Goal: Task Accomplishment & Management: Manage account settings

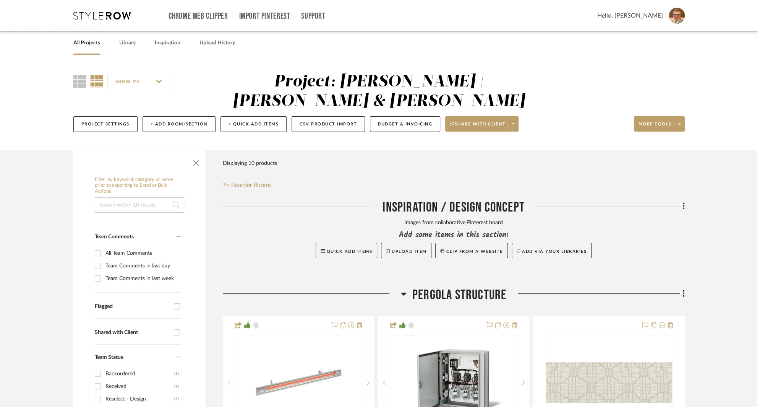
click at [84, 43] on link "All Projects" at bounding box center [86, 43] width 27 height 10
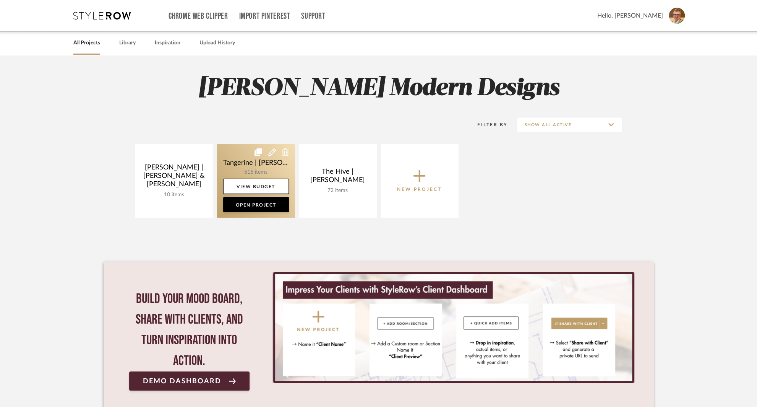
click at [239, 158] on link at bounding box center [256, 181] width 78 height 74
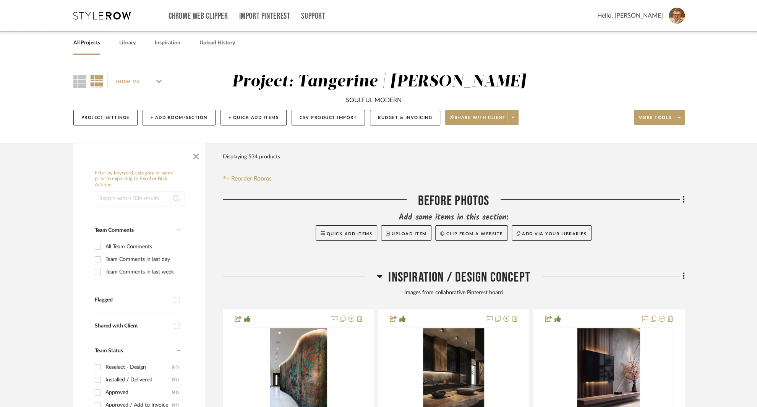
click at [141, 200] on input at bounding box center [139, 198] width 89 height 15
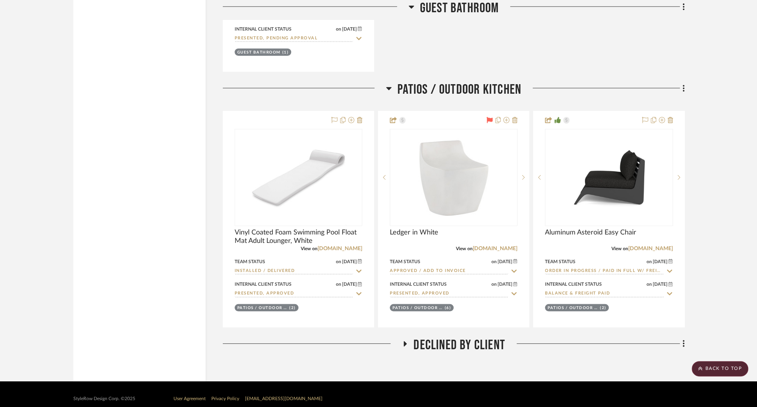
scroll to position [1629, 0]
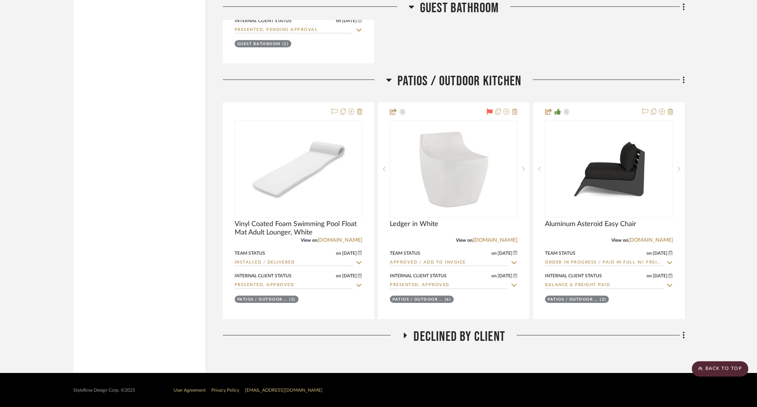
type input "chair"
click at [406, 333] on icon at bounding box center [405, 335] width 3 height 5
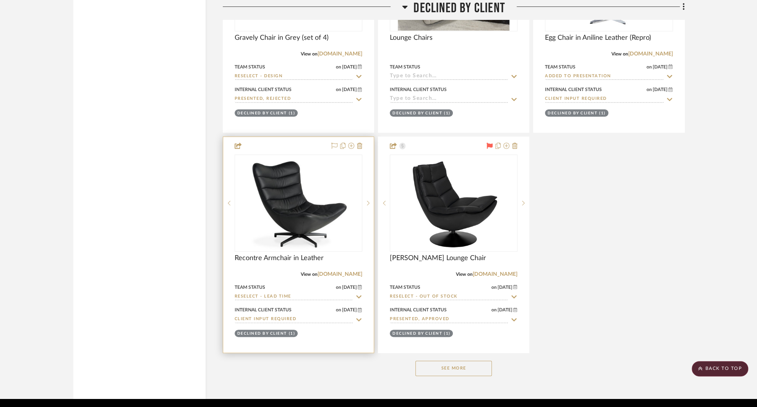
scroll to position [2316, 0]
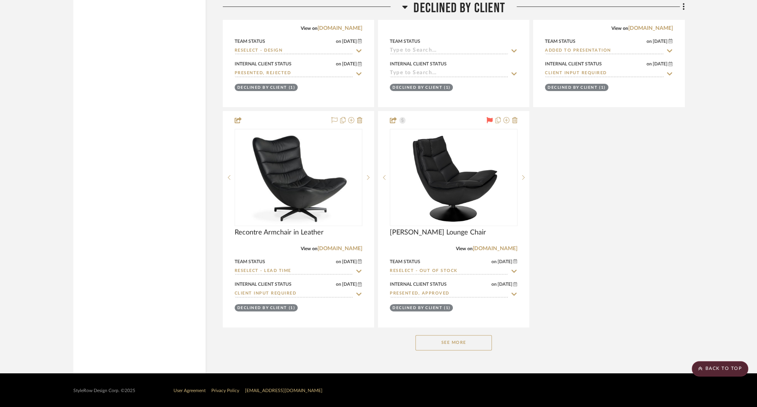
click at [445, 341] on button "See More" at bounding box center [454, 342] width 76 height 15
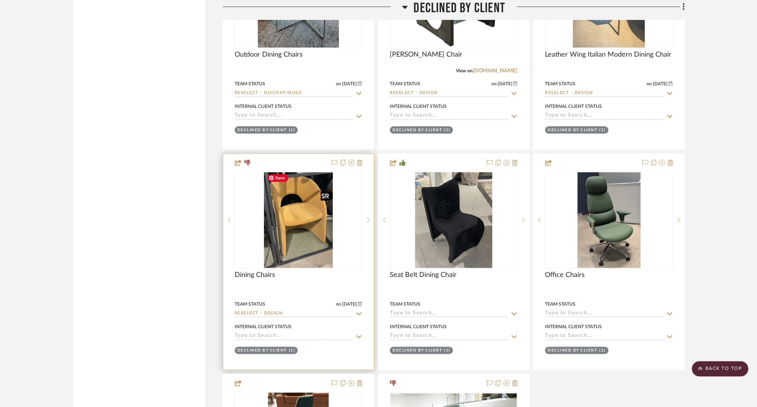
scroll to position [2973, 0]
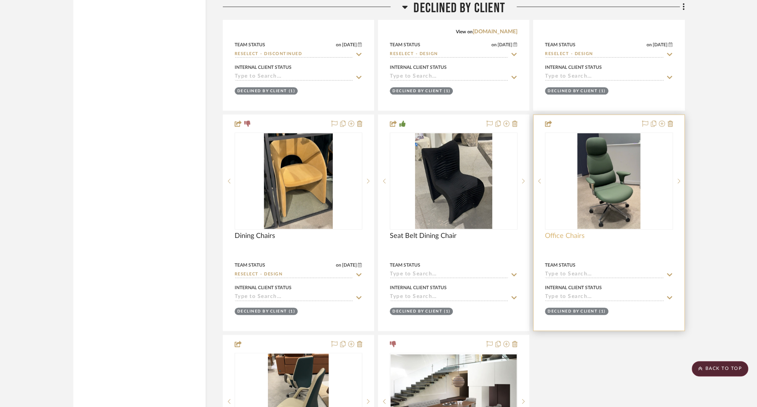
click at [572, 233] on span "Office Chairs" at bounding box center [565, 236] width 40 height 8
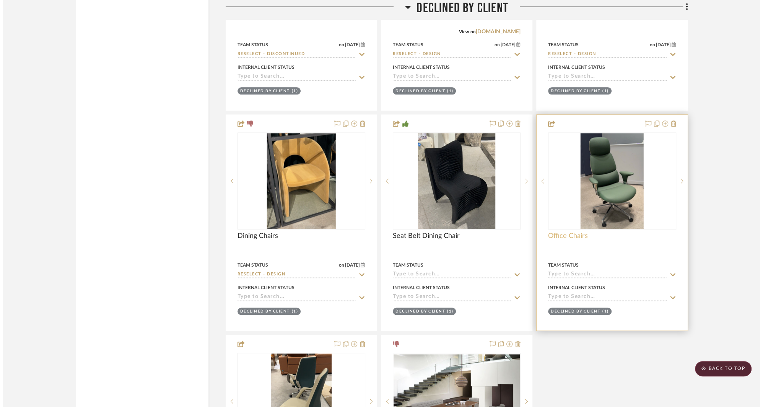
scroll to position [0, 0]
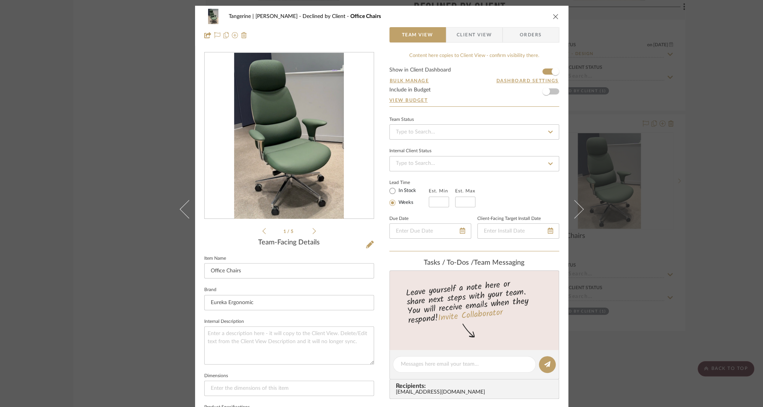
click at [312, 231] on icon at bounding box center [313, 230] width 3 height 7
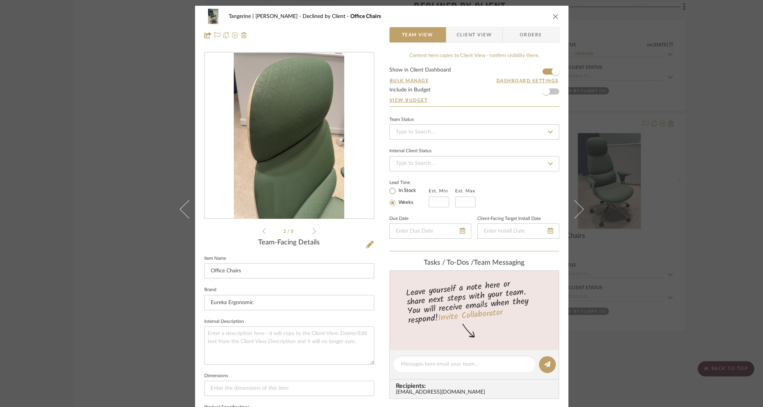
click at [312, 231] on icon at bounding box center [313, 230] width 3 height 7
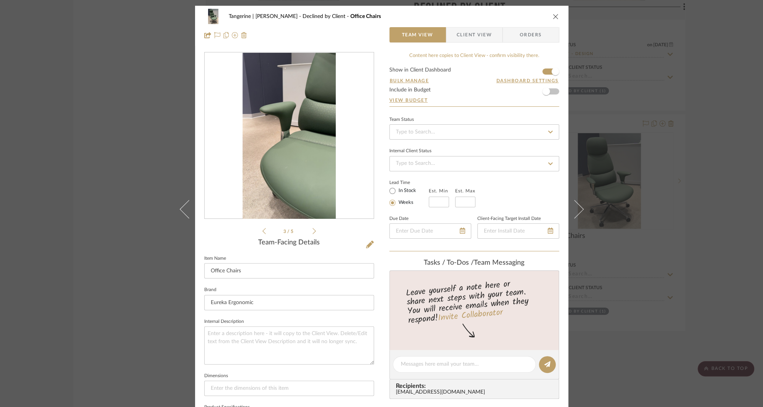
click at [312, 231] on icon at bounding box center [313, 230] width 3 height 7
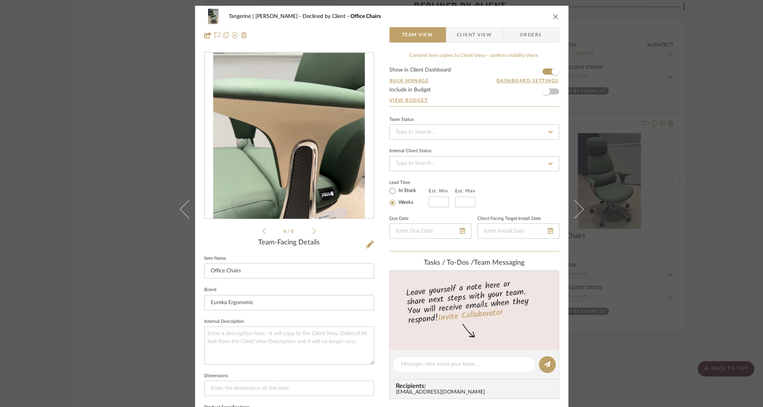
click at [312, 231] on icon at bounding box center [313, 230] width 3 height 7
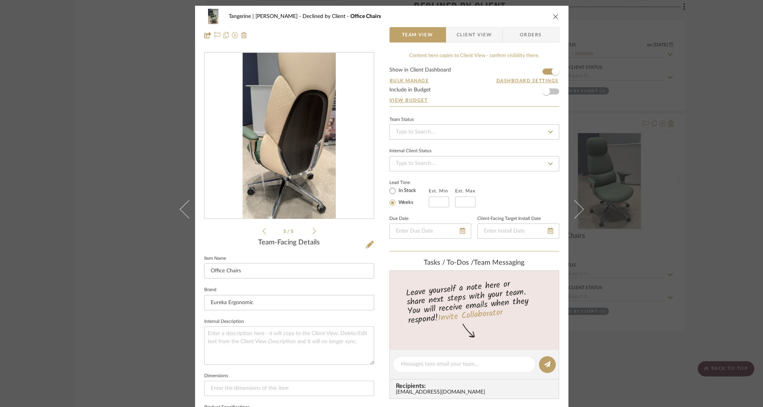
click at [312, 231] on icon at bounding box center [313, 230] width 3 height 7
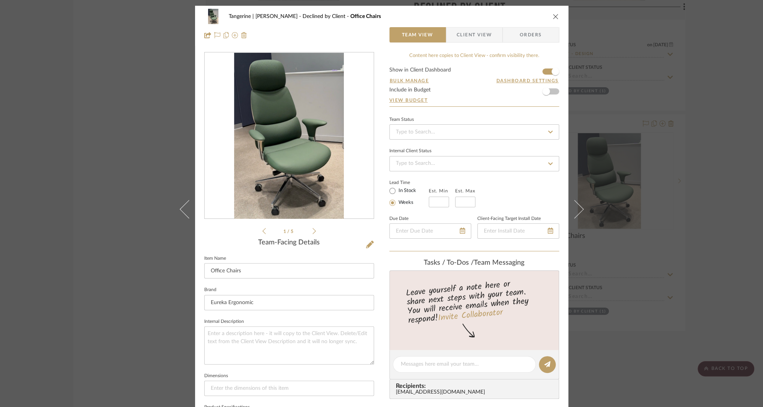
click at [554, 14] on icon "close" at bounding box center [555, 16] width 6 height 6
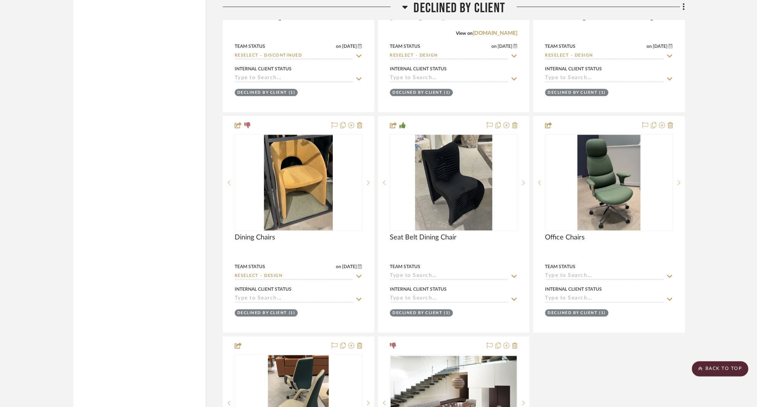
scroll to position [2971, 0]
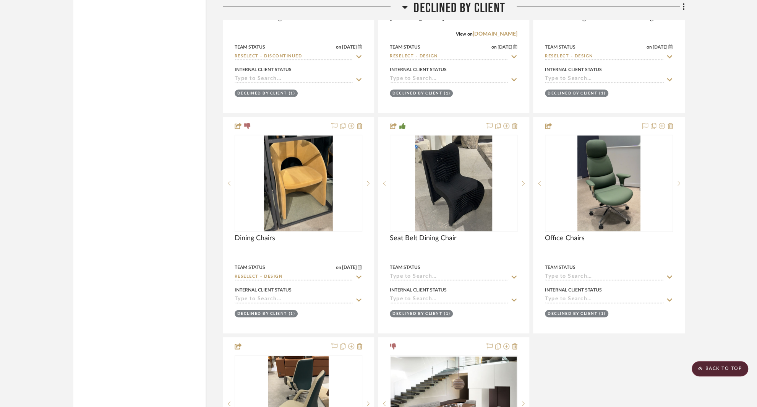
click at [407, 6] on icon at bounding box center [405, 7] width 5 height 3
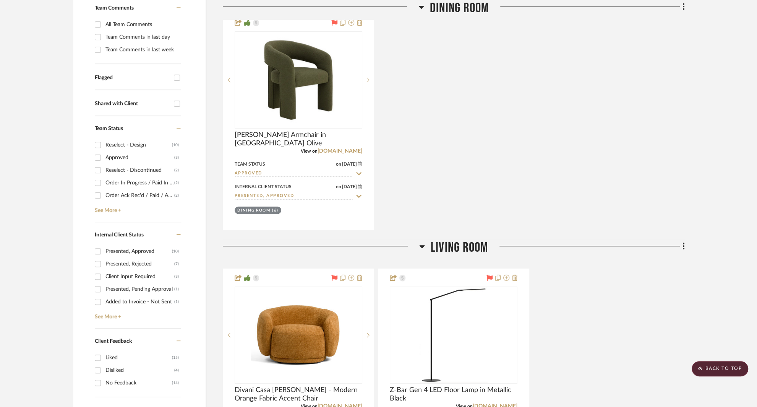
scroll to position [0, 0]
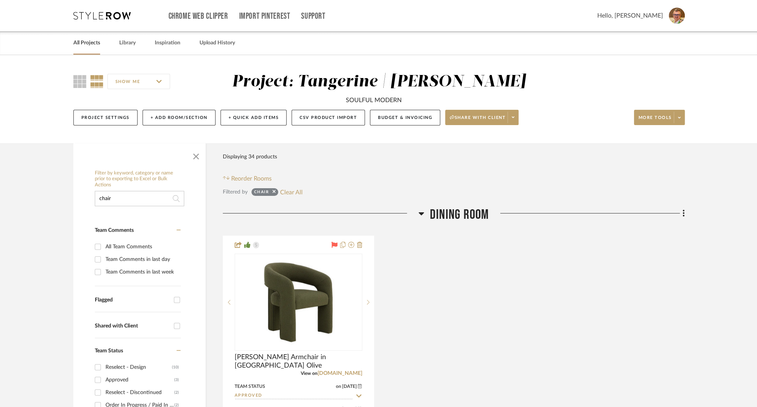
click at [88, 42] on link "All Projects" at bounding box center [86, 43] width 27 height 10
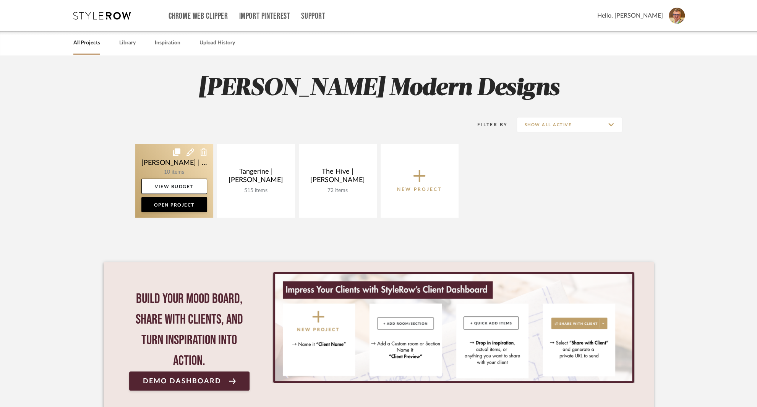
click at [157, 155] on link at bounding box center [174, 181] width 78 height 74
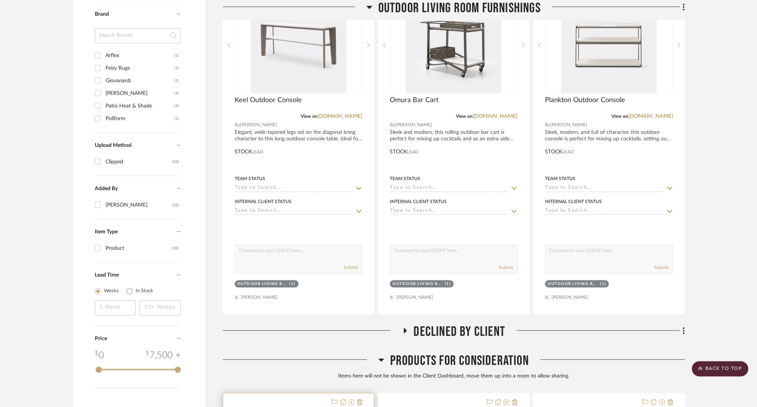
scroll to position [899, 0]
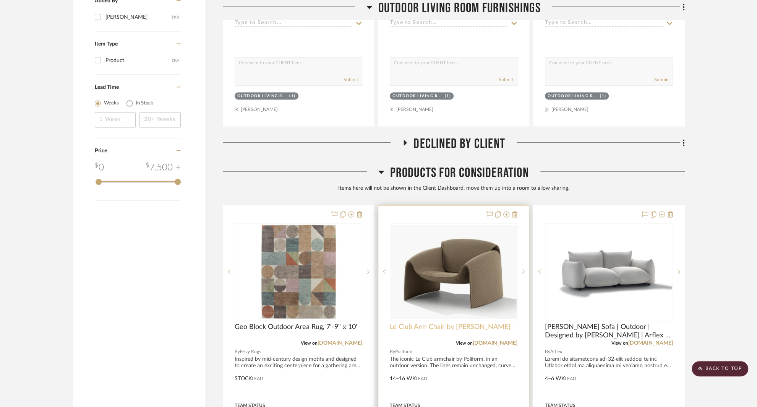
click at [435, 322] on span "Le Club Arm Chair by [PERSON_NAME]" at bounding box center [450, 326] width 121 height 8
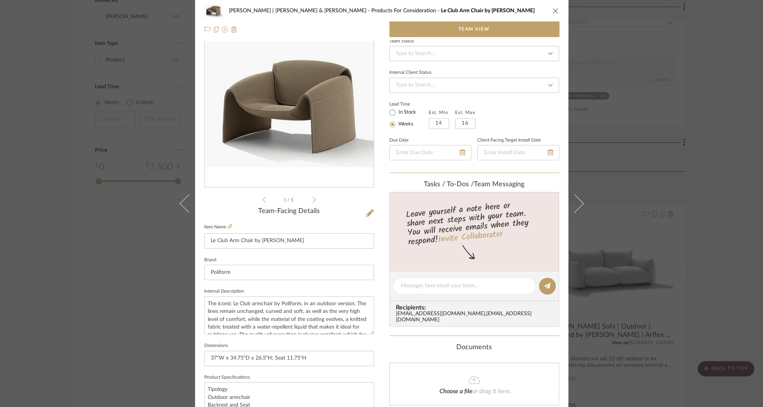
scroll to position [0, 0]
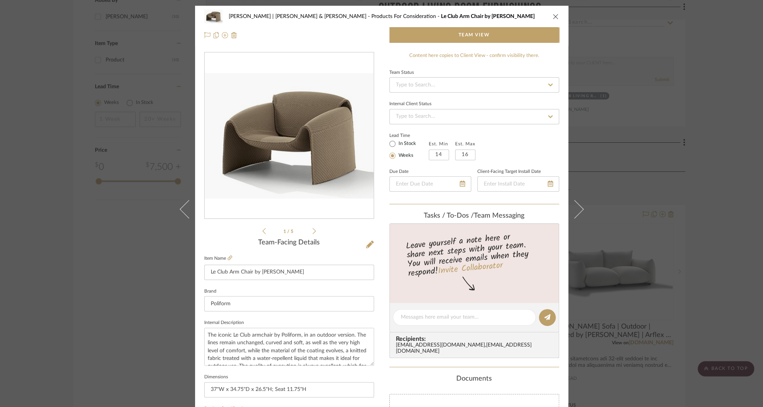
click at [553, 15] on icon "close" at bounding box center [555, 16] width 6 height 6
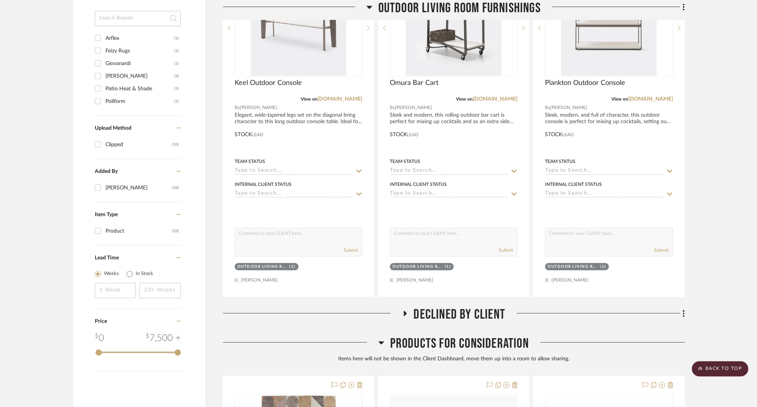
scroll to position [239, 0]
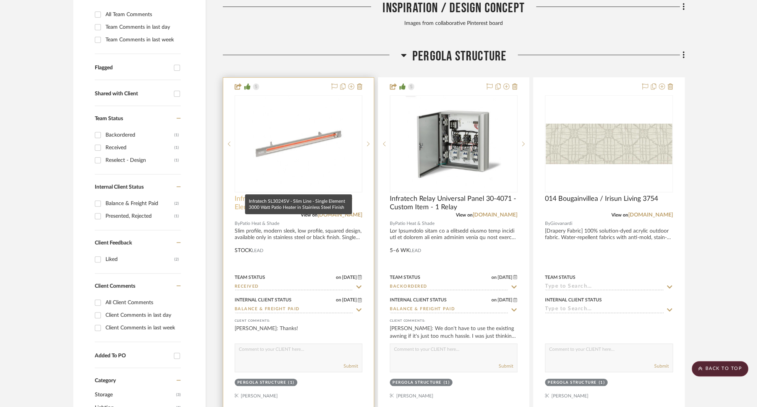
click at [269, 195] on span "Infratech SL3024SV - Slim Line - Single Element 3000 Watt Patio Heater in Stain…" at bounding box center [299, 203] width 128 height 17
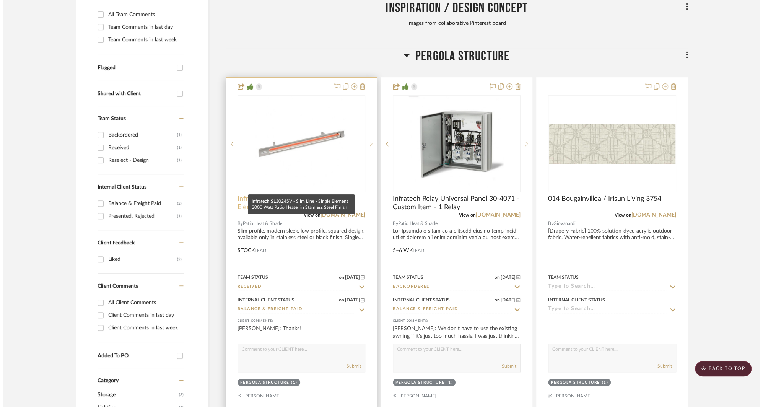
scroll to position [0, 0]
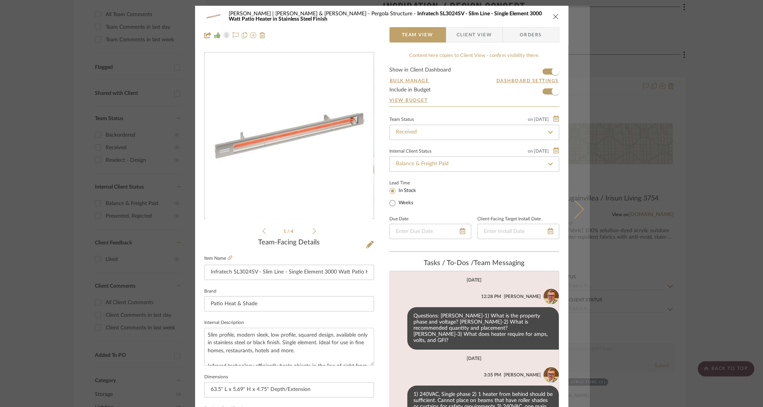
click at [579, 208] on icon at bounding box center [574, 209] width 18 height 18
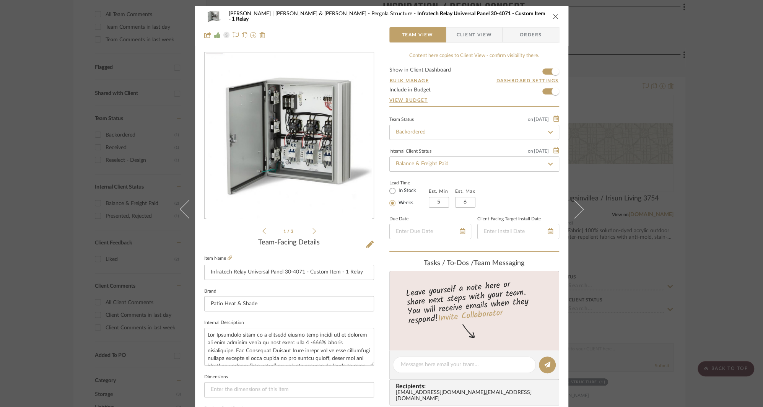
click at [548, 130] on icon at bounding box center [550, 132] width 7 height 5
click at [549, 130] on icon at bounding box center [550, 131] width 3 height 3
type input "[DATE]"
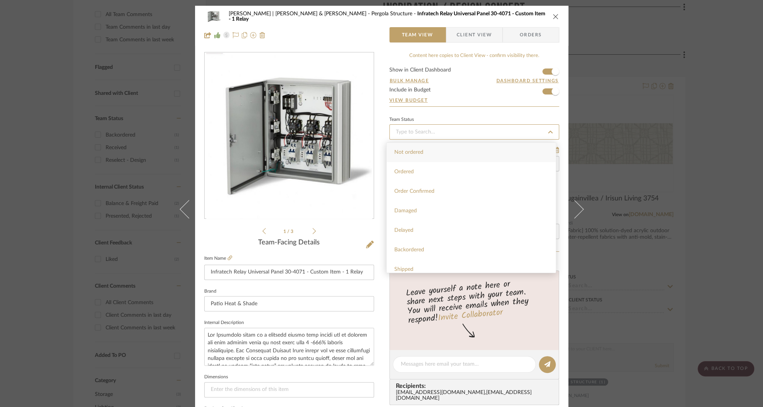
type input "[DATE]"
click at [397, 225] on span "Received" at bounding box center [404, 226] width 21 height 5
type input "[DATE]"
type input "Received"
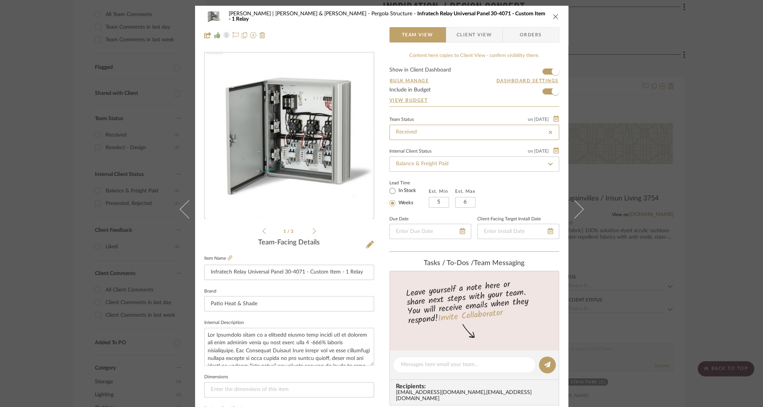
type input "Received"
click at [470, 163] on input "Balance & Freight Paid" at bounding box center [474, 163] width 170 height 15
click at [337, 30] on div at bounding box center [289, 34] width 170 height 15
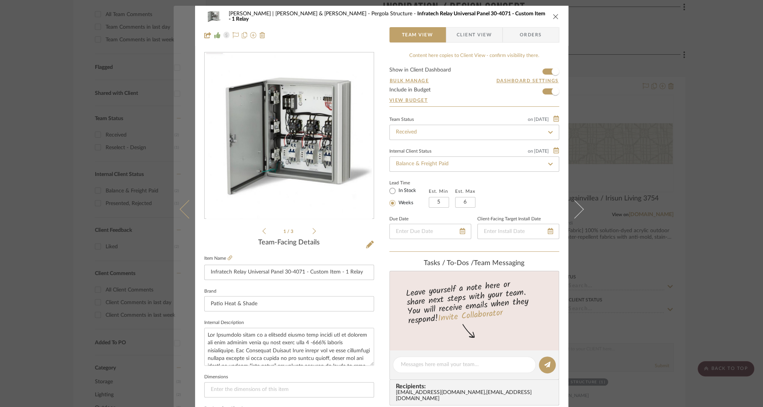
click at [180, 206] on icon at bounding box center [188, 209] width 18 height 18
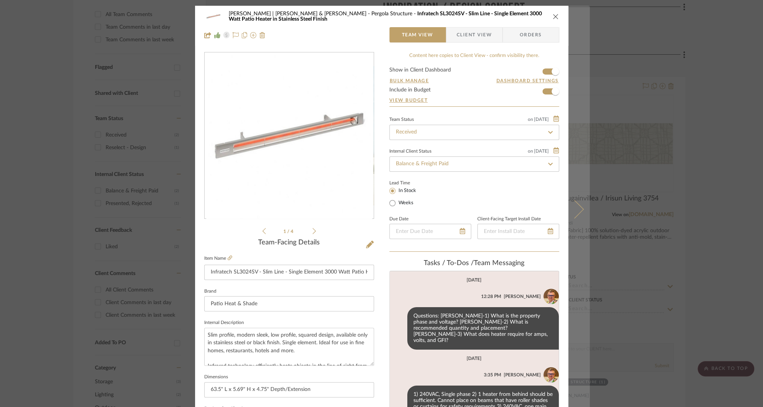
click at [580, 207] on button at bounding box center [578, 209] width 21 height 407
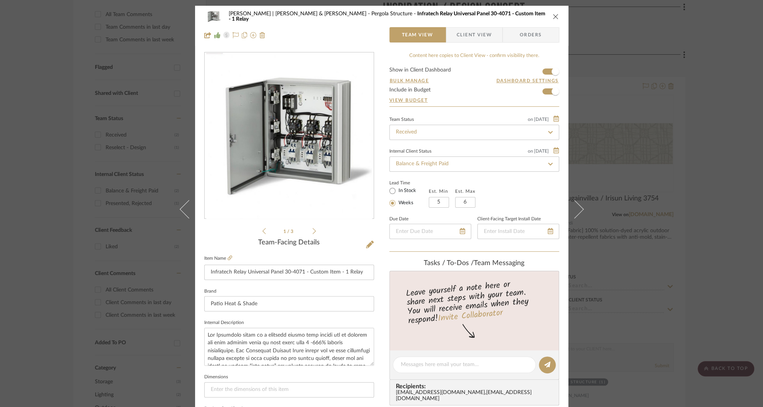
click at [469, 32] on span "Client View" at bounding box center [473, 34] width 35 height 15
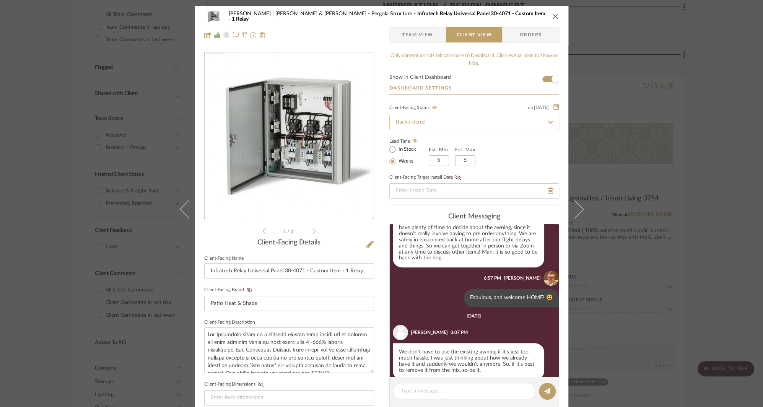
scroll to position [698, 0]
click at [548, 120] on icon at bounding box center [550, 122] width 7 height 5
type input "[DATE]"
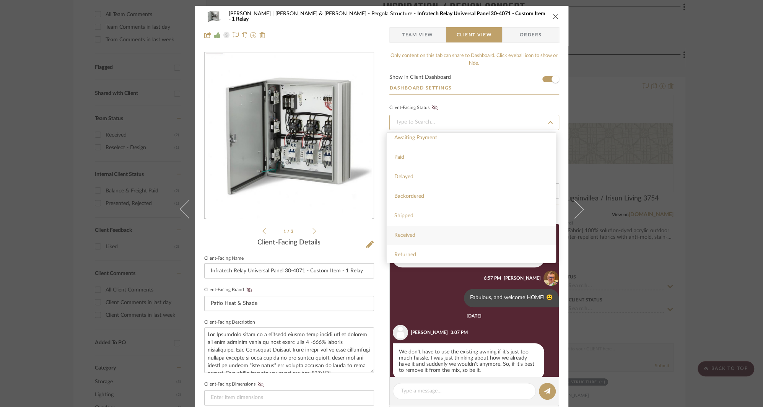
scroll to position [88, 0]
click at [413, 230] on span "Received" at bounding box center [404, 229] width 21 height 5
type input "[DATE]"
type input "Received"
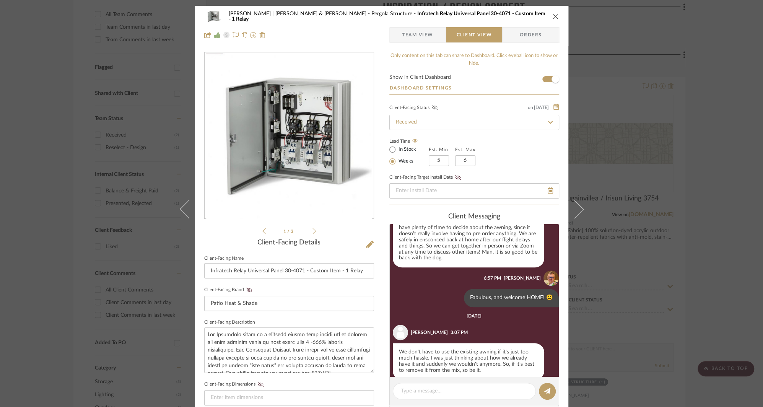
click at [432, 107] on icon at bounding box center [435, 107] width 6 height 5
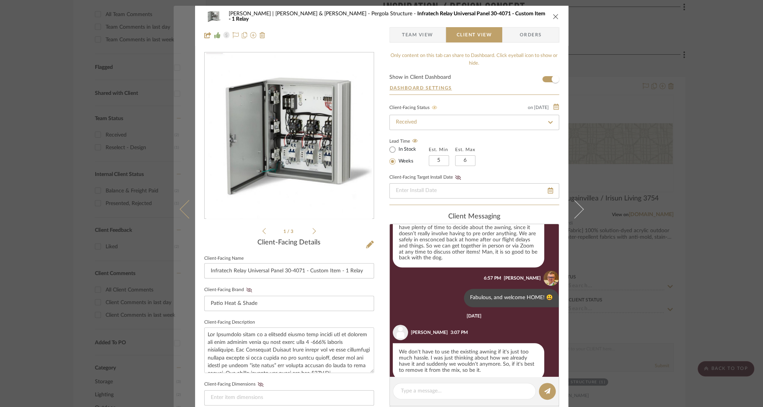
click at [179, 208] on icon at bounding box center [188, 209] width 18 height 18
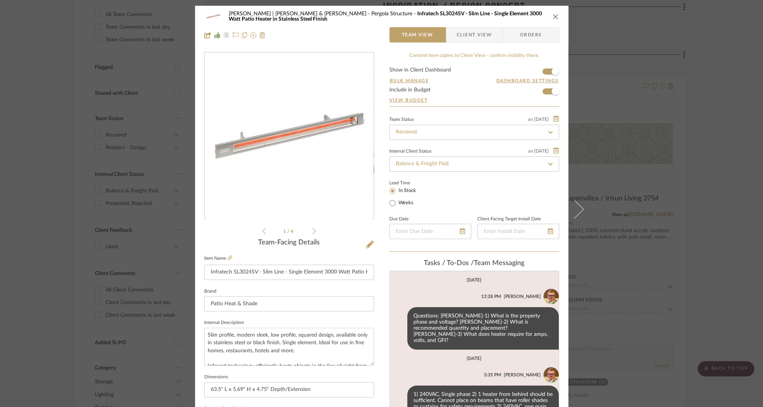
click at [470, 31] on span "Client View" at bounding box center [473, 34] width 35 height 15
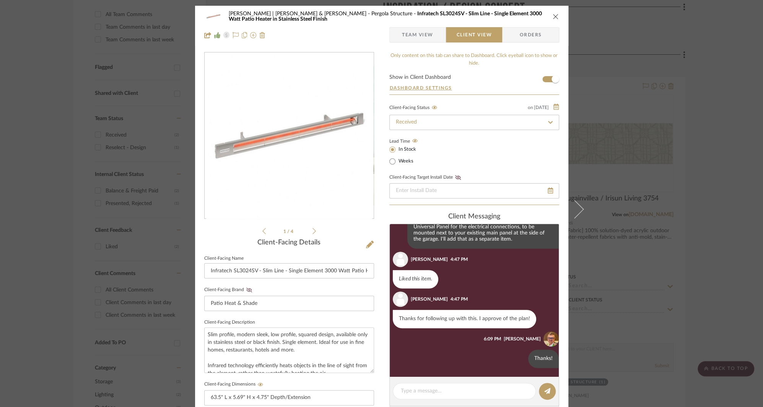
scroll to position [471, 0]
click at [554, 15] on icon "close" at bounding box center [555, 16] width 6 height 6
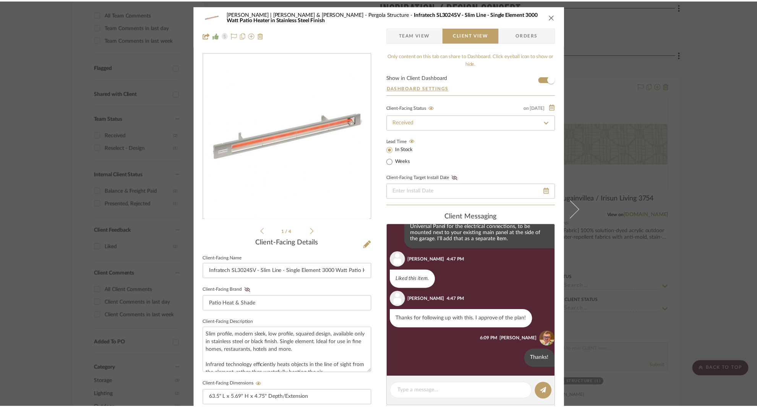
scroll to position [239, 0]
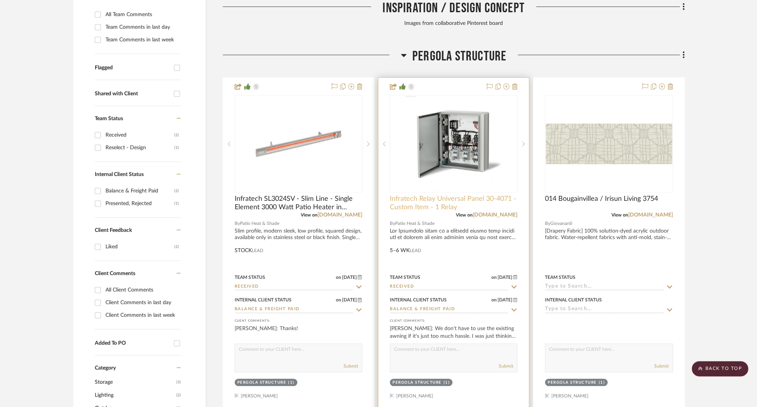
click at [415, 195] on span "Infratech Relay Universal Panel 30-4071 - Custom Item - 1 Relay" at bounding box center [454, 203] width 128 height 17
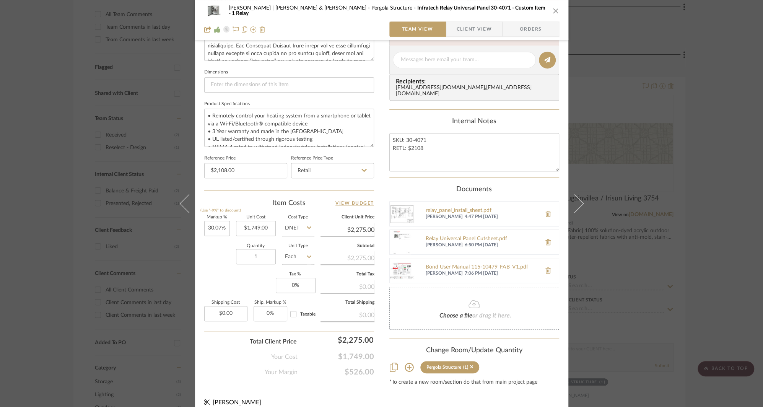
scroll to position [307, 0]
click at [468, 26] on span "Client View" at bounding box center [473, 28] width 35 height 15
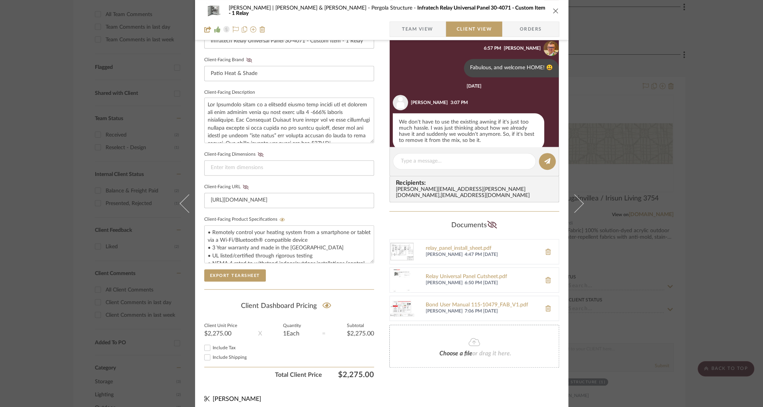
scroll to position [234, 0]
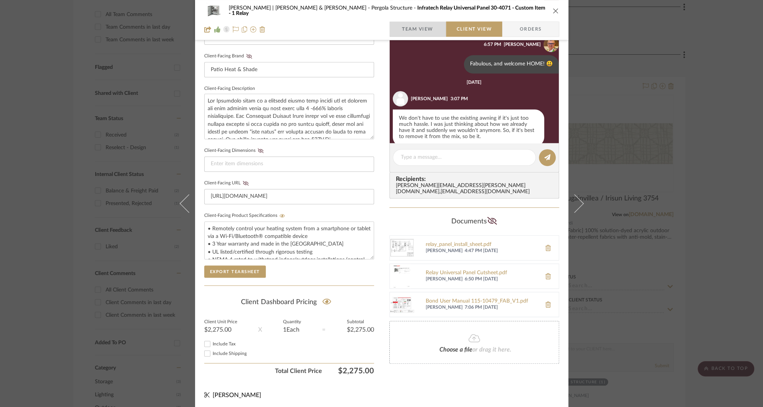
click at [419, 29] on span "Team View" at bounding box center [417, 28] width 31 height 15
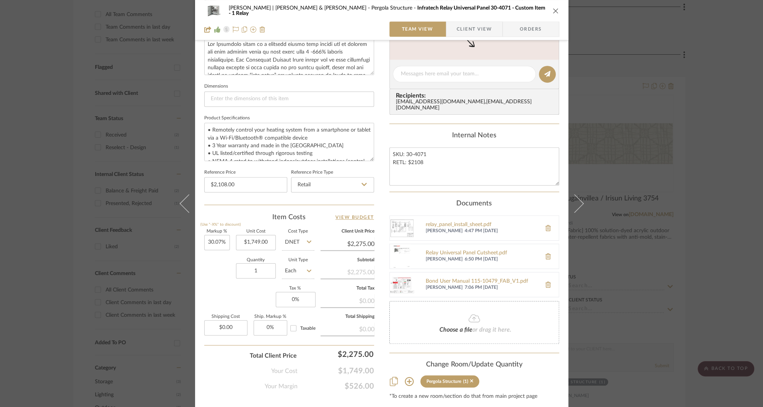
scroll to position [307, 0]
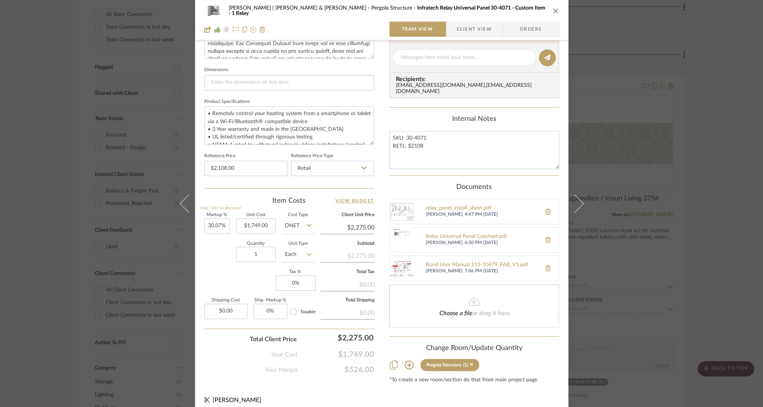
click at [554, 11] on icon "close" at bounding box center [555, 11] width 6 height 6
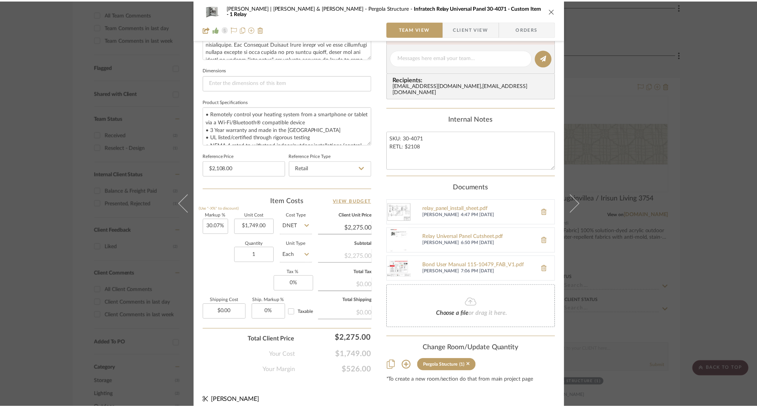
scroll to position [239, 0]
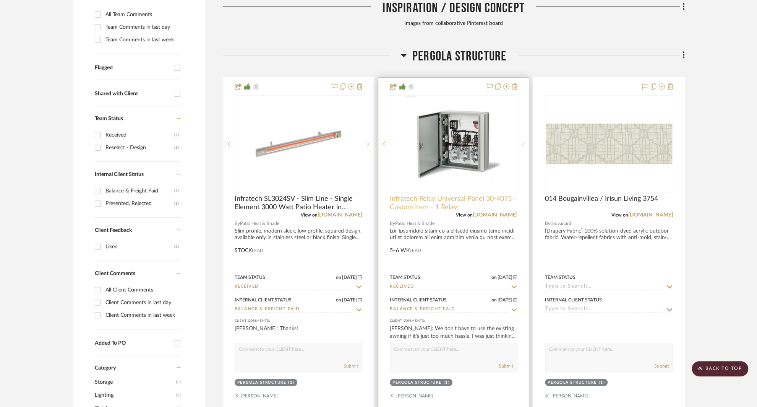
click at [431, 195] on span "Infratech Relay Universal Panel 30-4071 - Custom Item - 1 Relay" at bounding box center [454, 203] width 128 height 17
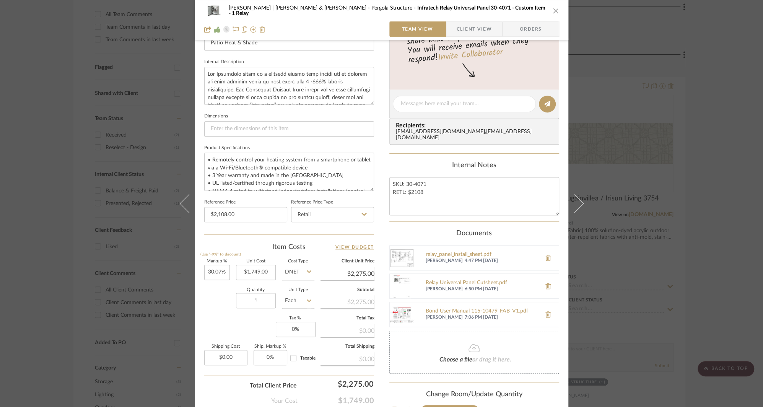
scroll to position [307, 0]
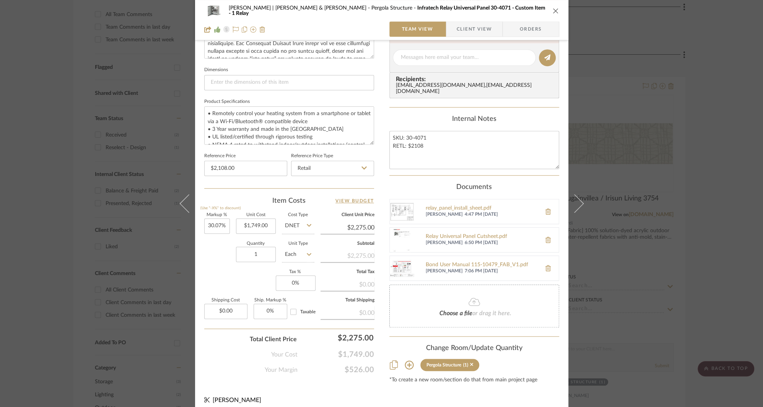
click at [553, 10] on icon "close" at bounding box center [555, 11] width 6 height 6
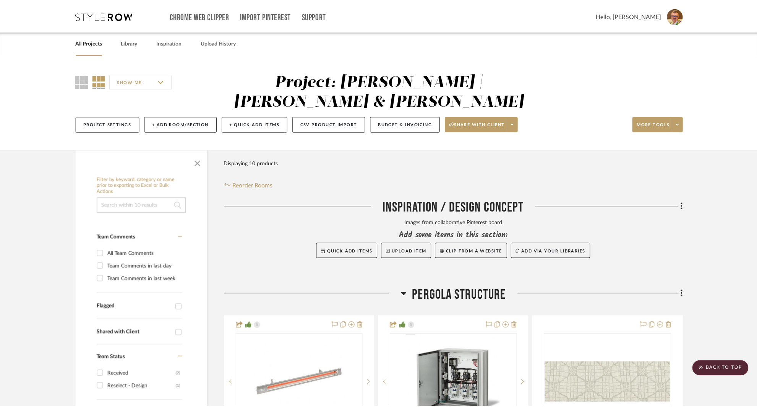
scroll to position [239, 0]
